Goal: Task Accomplishment & Management: Manage account settings

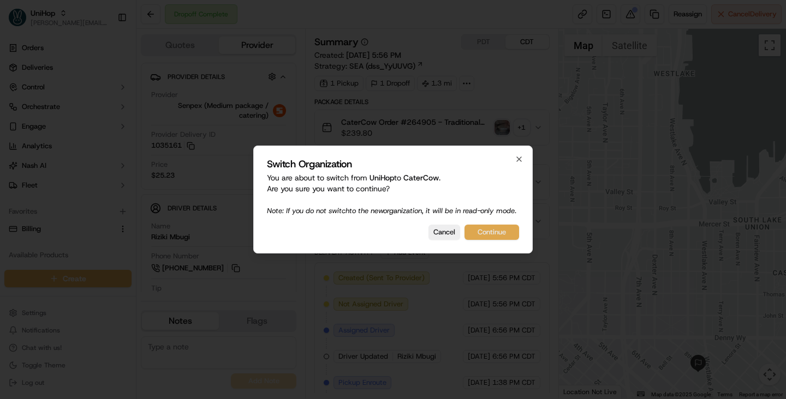
click at [490, 234] on button "Continue" at bounding box center [491, 232] width 55 height 15
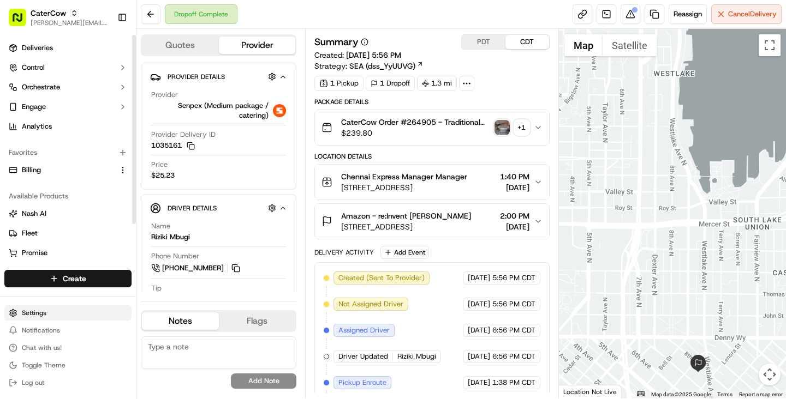
click at [40, 314] on html "CaterCow [PERSON_NAME][EMAIL_ADDRESS][DOMAIN_NAME] Toggle Sidebar Deliveries Co…" at bounding box center [393, 199] width 786 height 399
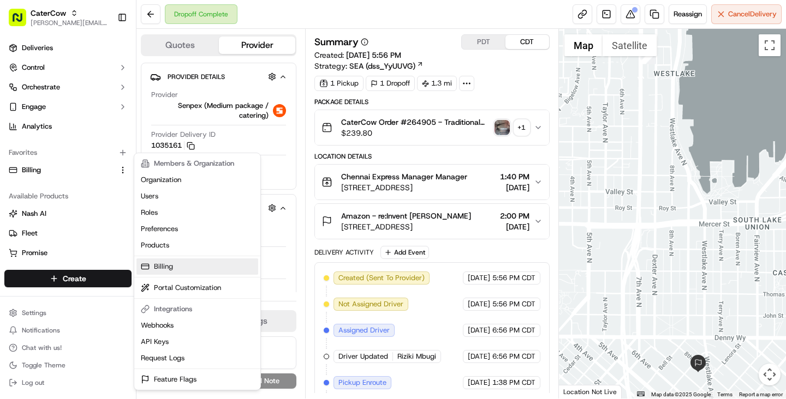
click at [178, 269] on link "Billing" at bounding box center [197, 267] width 122 height 16
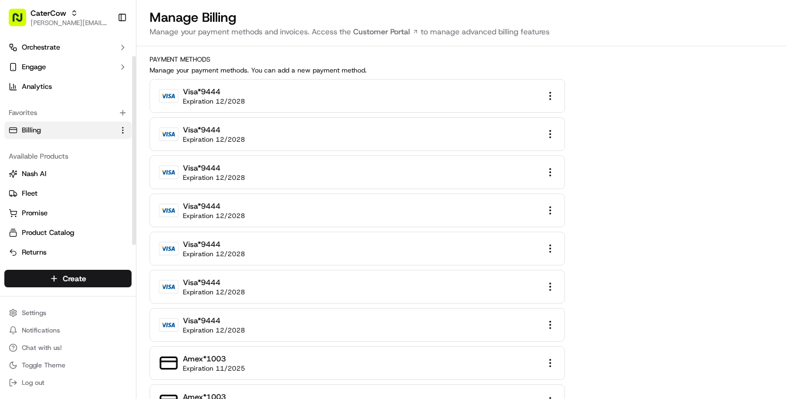
scroll to position [44, 0]
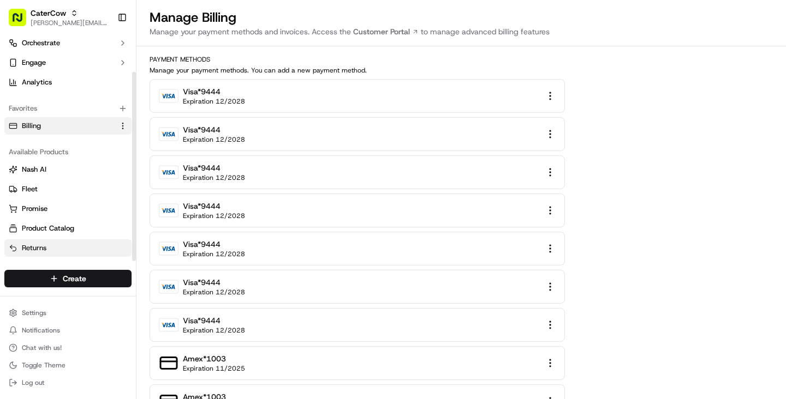
click at [40, 247] on span "Returns" at bounding box center [34, 248] width 25 height 10
